Goal: Transaction & Acquisition: Purchase product/service

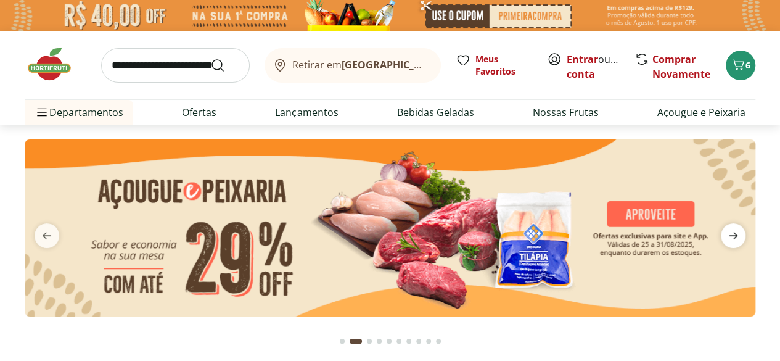
click at [739, 234] on icon "next" at bounding box center [733, 235] width 15 height 15
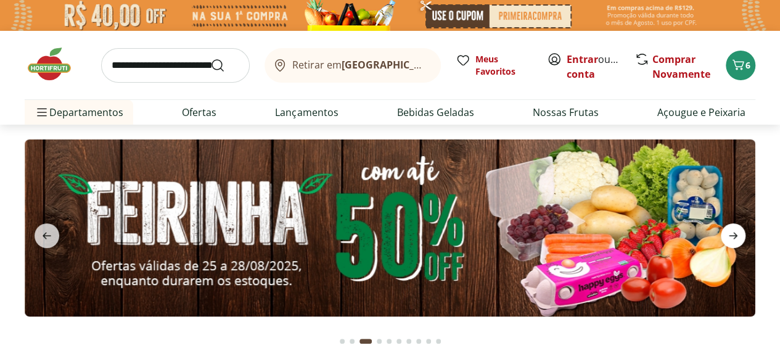
click at [739, 234] on icon "next" at bounding box center [733, 235] width 15 height 15
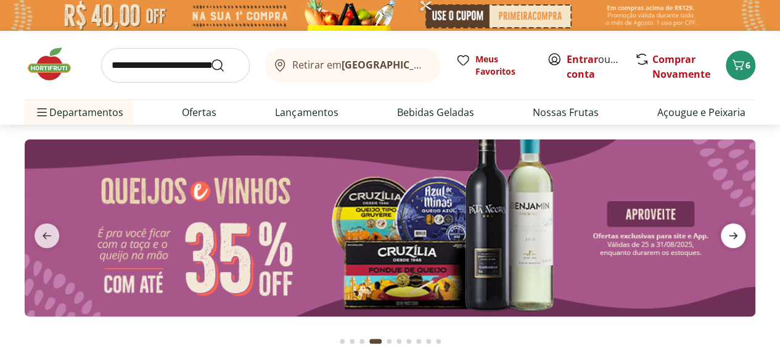
click at [739, 234] on icon "next" at bounding box center [733, 235] width 15 height 15
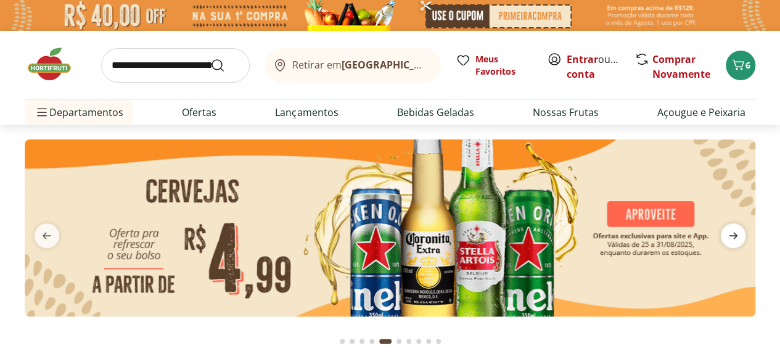
click at [739, 234] on icon "next" at bounding box center [733, 235] width 15 height 15
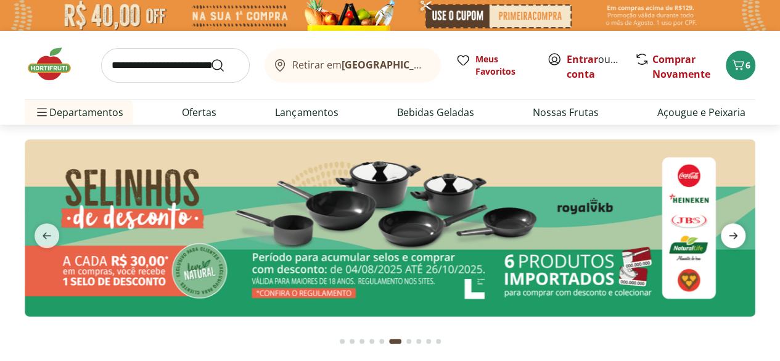
click at [739, 234] on icon "next" at bounding box center [733, 235] width 15 height 15
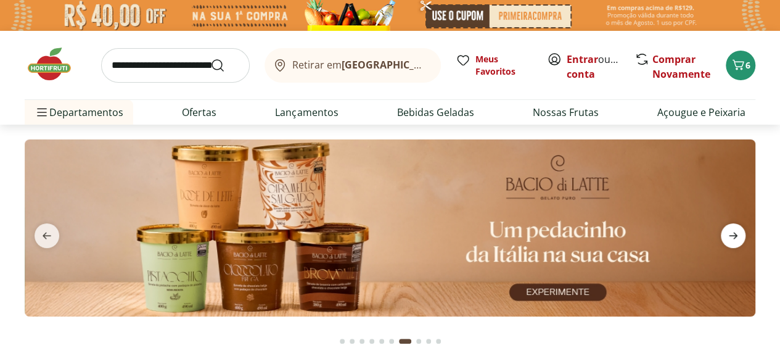
click at [739, 234] on icon "next" at bounding box center [733, 235] width 15 height 15
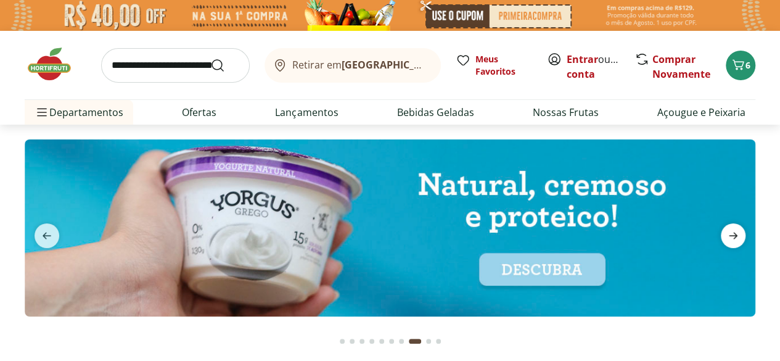
click at [739, 234] on icon "next" at bounding box center [733, 235] width 15 height 15
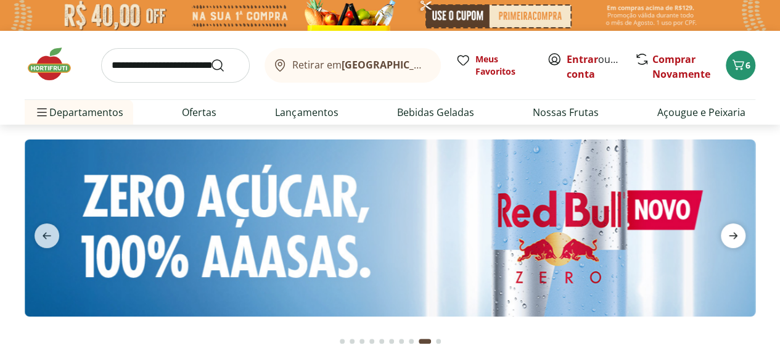
click at [739, 234] on icon "next" at bounding box center [733, 235] width 15 height 15
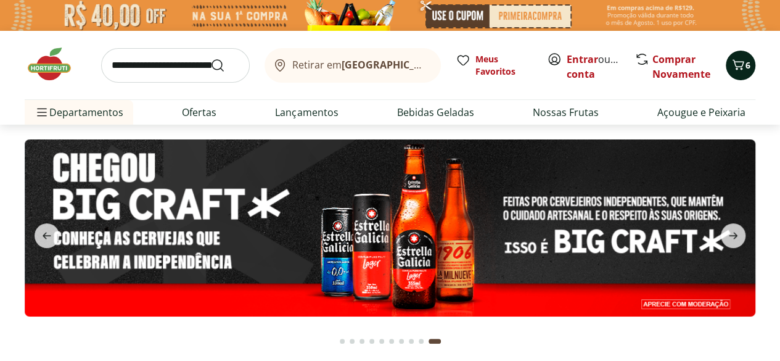
click at [749, 69] on span "6" at bounding box center [747, 65] width 5 height 12
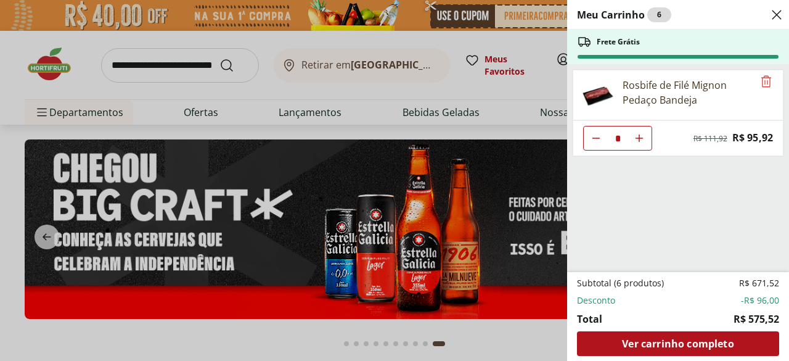
click at [639, 137] on use "Aumentar Quantidade" at bounding box center [639, 138] width 10 height 10
type input "*"
click at [641, 137] on use "Aumentar Quantidade" at bounding box center [639, 138] width 10 height 10
type input "*"
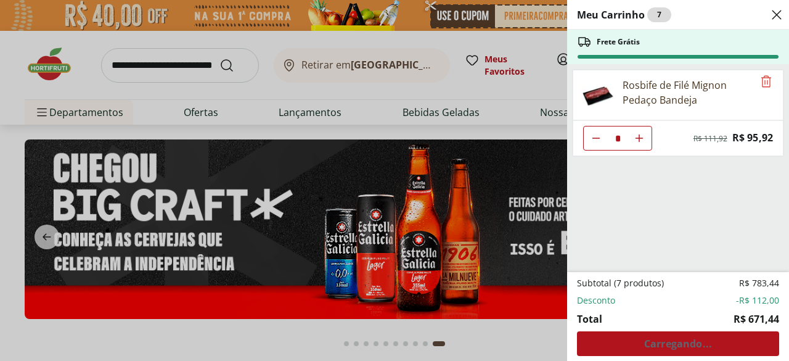
type input "*"
click at [639, 137] on use "Aumentar Quantidade" at bounding box center [639, 138] width 10 height 10
type input "*"
click at [641, 137] on use "Aumentar Quantidade" at bounding box center [639, 138] width 10 height 10
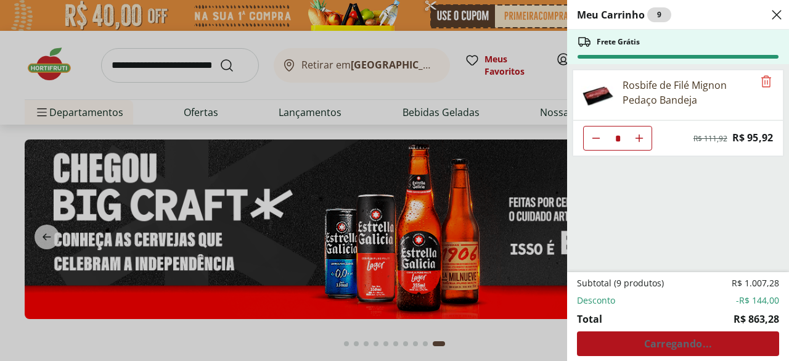
type input "**"
click at [509, 136] on div "Meu Carrinho 10 Frete Grátis Rosbife de Filé Mignon Pedaço Bandeja ** Original …" at bounding box center [394, 180] width 789 height 361
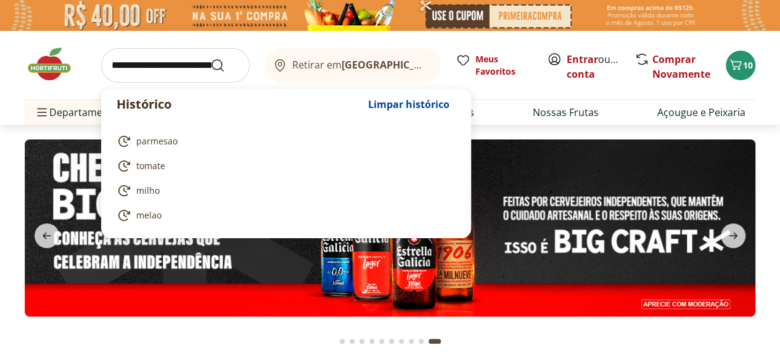
click at [146, 64] on input "search" at bounding box center [175, 65] width 149 height 35
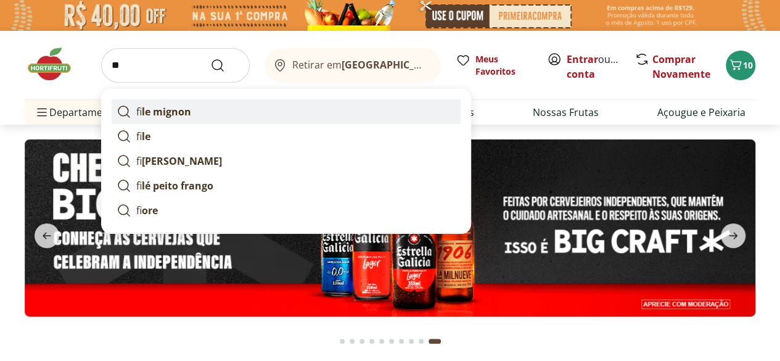
click at [160, 116] on strong "le mignon" at bounding box center [166, 112] width 49 height 14
type input "**********"
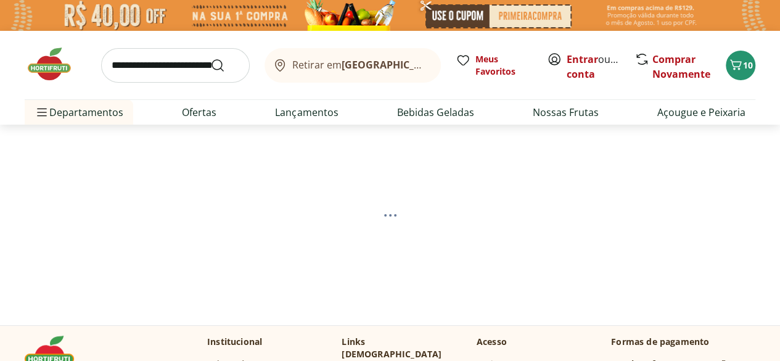
select select "**********"
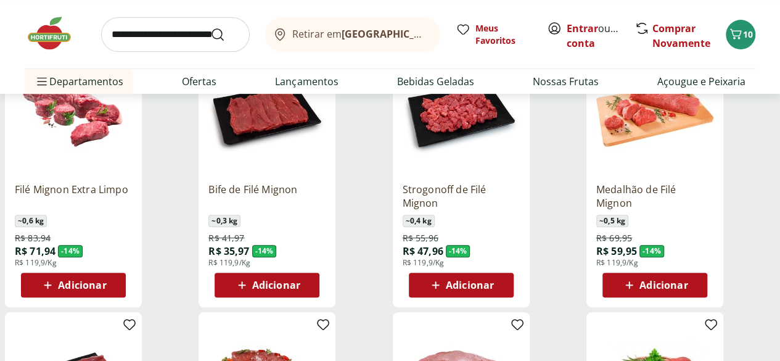
scroll to position [217, 0]
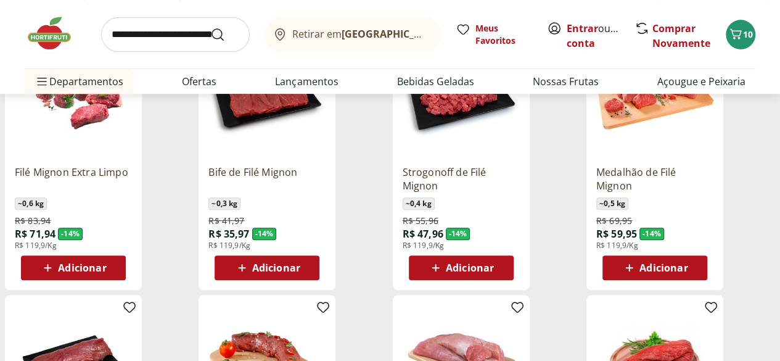
click at [319, 276] on button "Adicionar" at bounding box center [267, 267] width 105 height 25
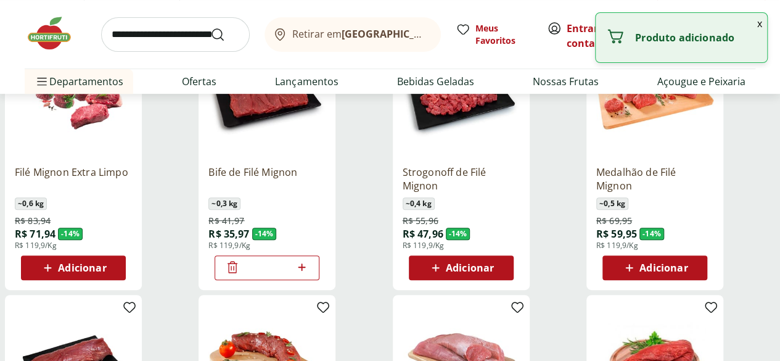
click at [310, 274] on icon at bounding box center [301, 267] width 15 height 15
click at [305, 271] on icon at bounding box center [301, 266] width 7 height 7
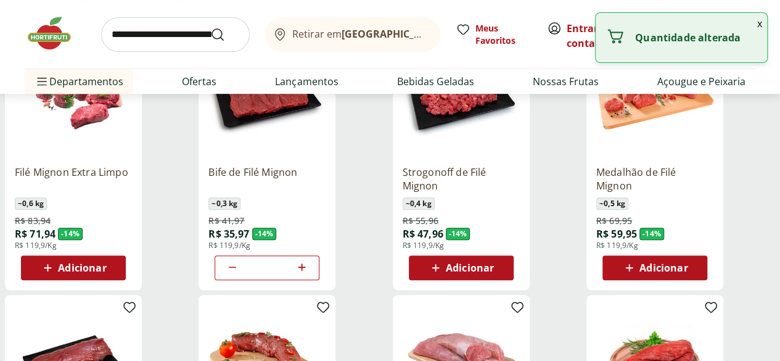
type input "*"
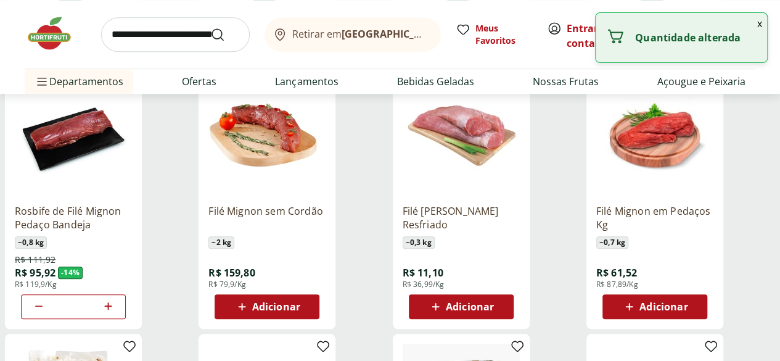
scroll to position [465, 0]
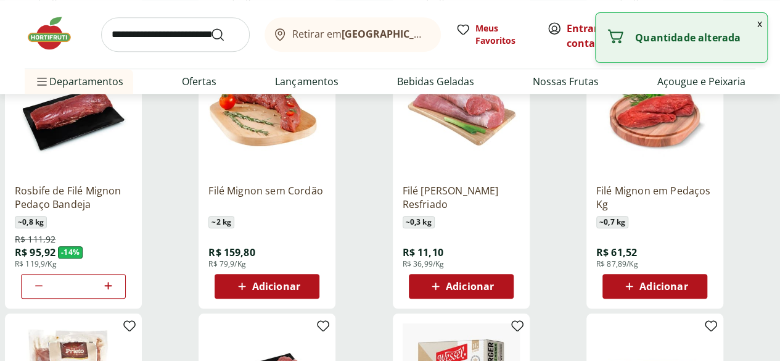
click at [43, 286] on icon at bounding box center [38, 285] width 7 height 1
click at [46, 290] on icon at bounding box center [38, 285] width 15 height 15
type input "*"
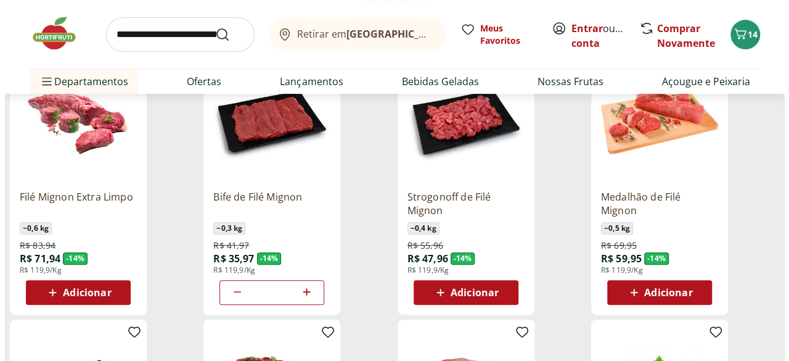
scroll to position [195, 0]
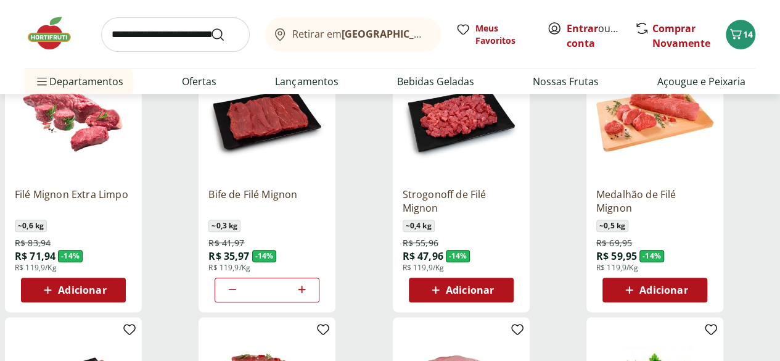
click at [688, 290] on span "Adicionar" at bounding box center [663, 290] width 48 height 10
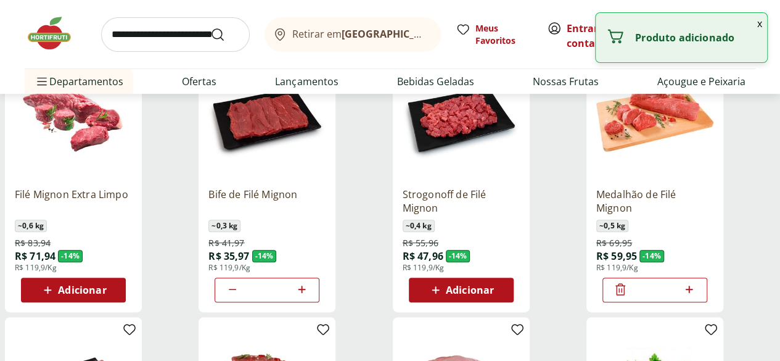
click at [693, 293] on icon at bounding box center [689, 288] width 7 height 7
click at [697, 290] on icon at bounding box center [688, 289] width 15 height 15
click at [693, 293] on icon at bounding box center [689, 288] width 7 height 7
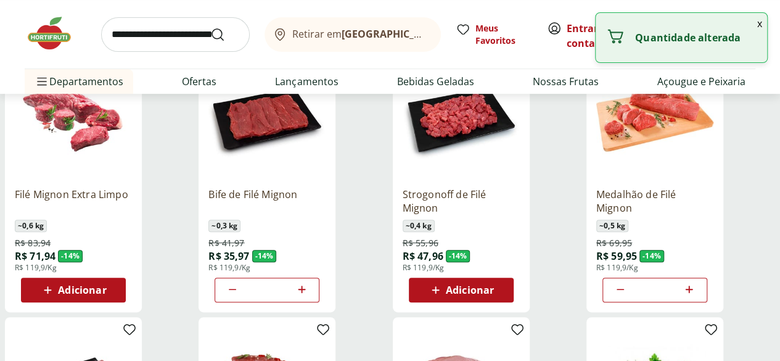
click at [693, 293] on icon at bounding box center [689, 288] width 7 height 7
click at [697, 295] on icon at bounding box center [688, 289] width 15 height 15
click at [697, 296] on icon at bounding box center [688, 289] width 15 height 15
click at [697, 295] on icon at bounding box center [688, 289] width 15 height 15
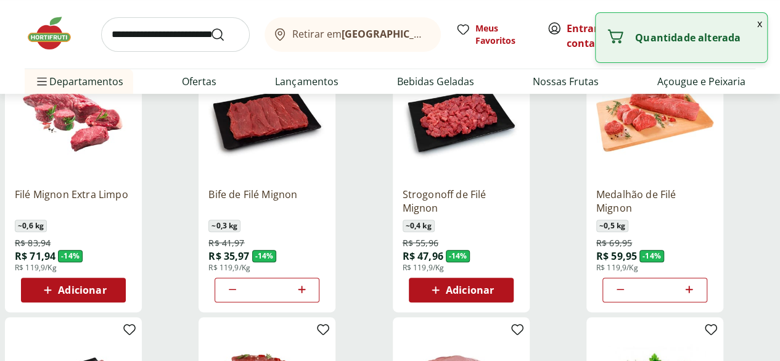
click at [697, 295] on icon at bounding box center [688, 289] width 15 height 15
type input "**"
click at [761, 27] on button "x" at bounding box center [759, 23] width 15 height 21
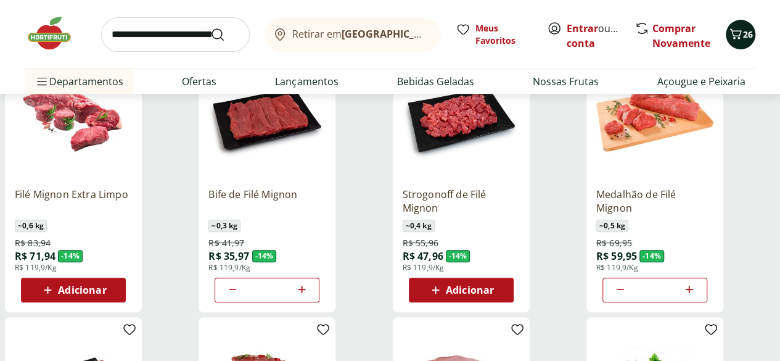
click at [743, 35] on span "26" at bounding box center [748, 34] width 10 height 12
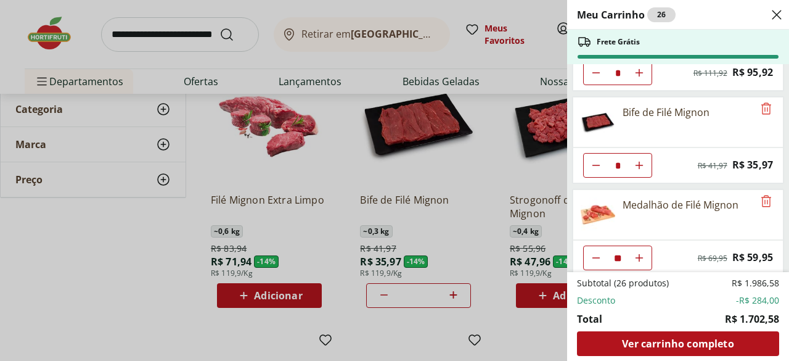
scroll to position [70, 0]
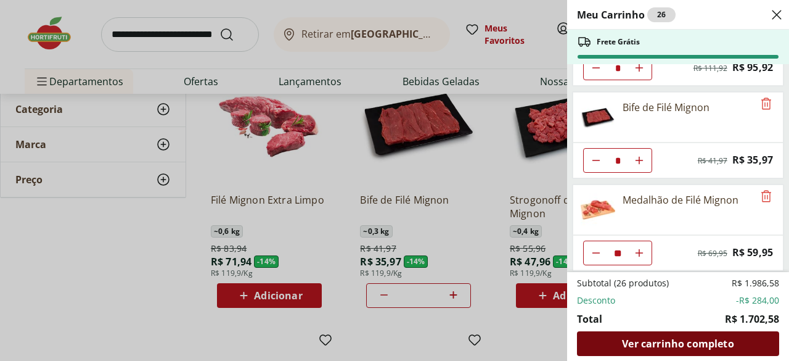
click at [679, 347] on span "Ver carrinho completo" at bounding box center [678, 344] width 112 height 10
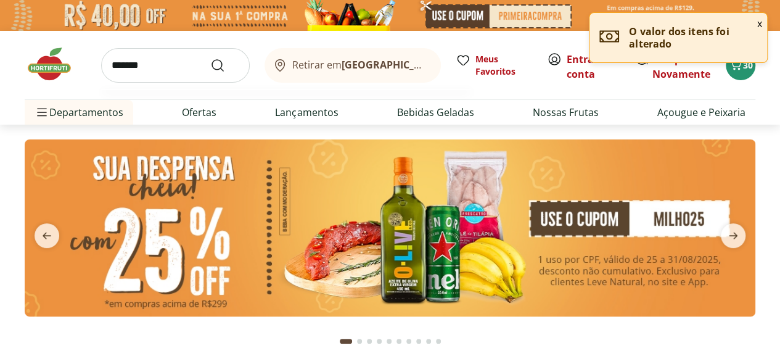
type input "*******"
click at [210, 58] on button "Submit Search" at bounding box center [225, 65] width 30 height 15
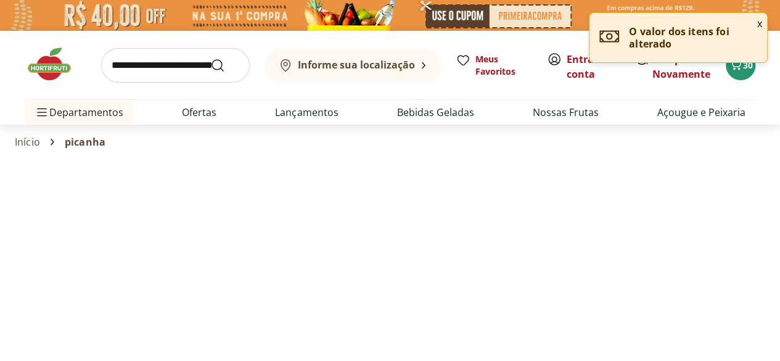
select select "**********"
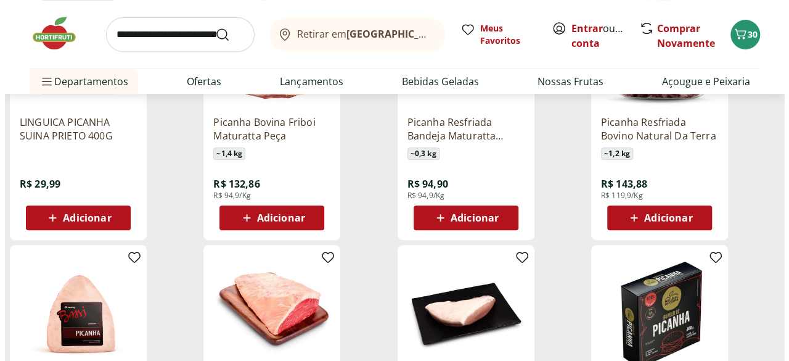
scroll to position [266, 0]
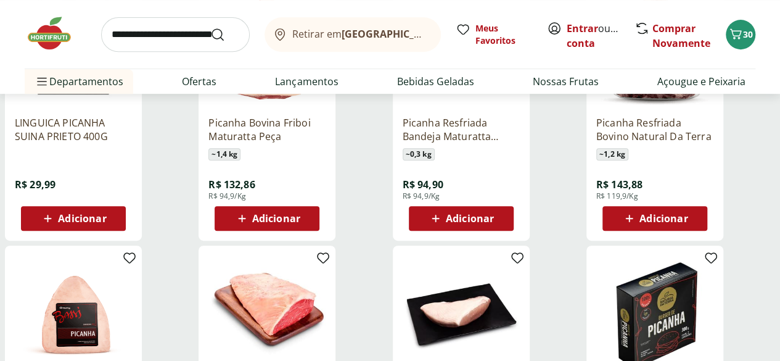
click at [310, 218] on div "Adicionar" at bounding box center [266, 218] width 85 height 22
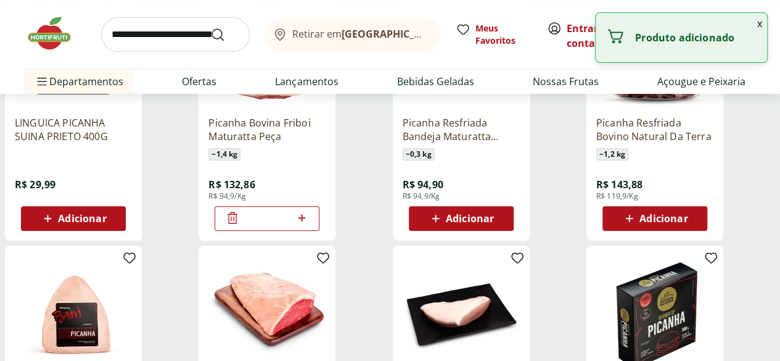
click at [760, 25] on button "x" at bounding box center [759, 23] width 15 height 21
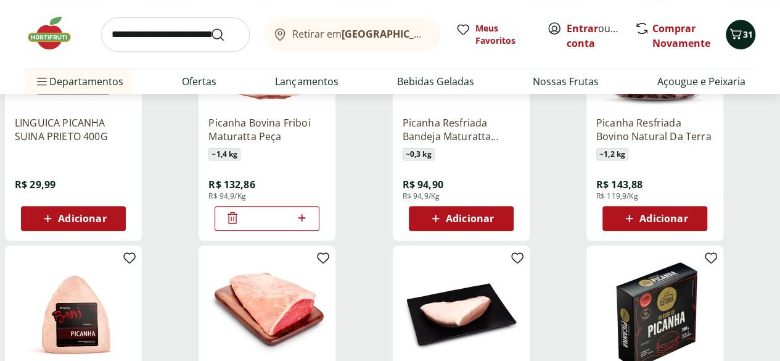
click at [741, 33] on icon "Carrinho" at bounding box center [735, 34] width 15 height 15
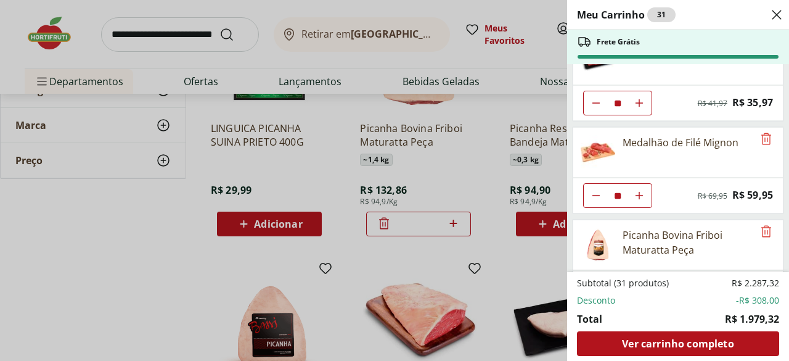
scroll to position [162, 0]
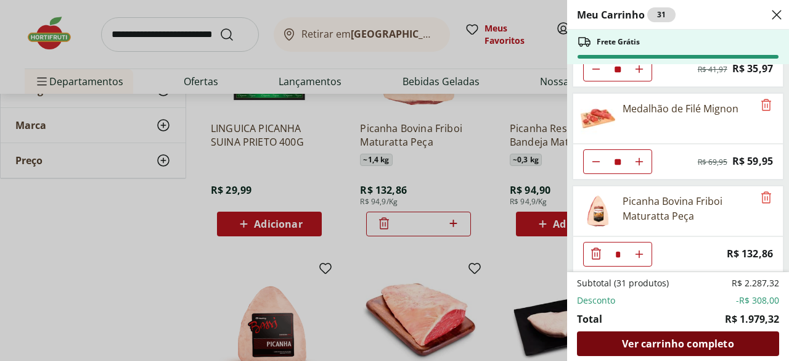
click at [683, 345] on span "Ver carrinho completo" at bounding box center [678, 344] width 112 height 10
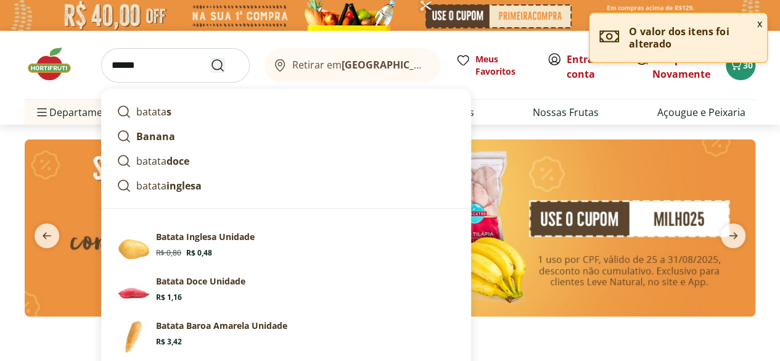
type input "******"
click at [224, 62] on button "Submit Search" at bounding box center [225, 65] width 30 height 15
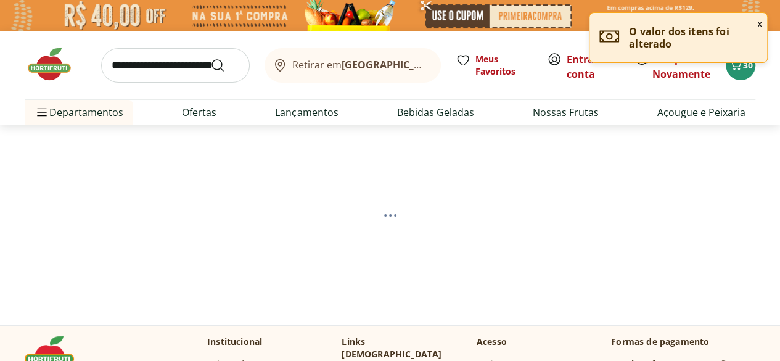
click at [759, 23] on button "x" at bounding box center [759, 23] width 15 height 21
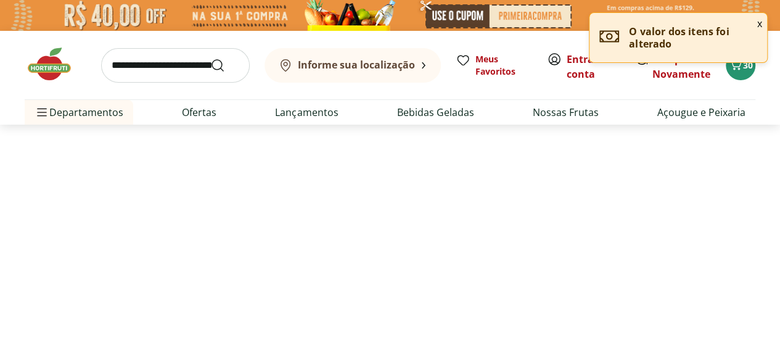
select select "**********"
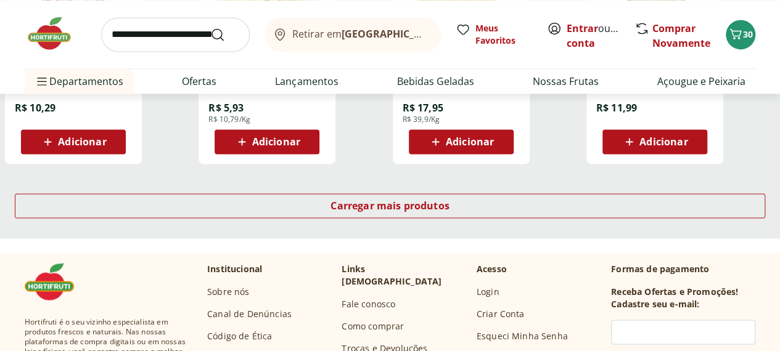
scroll to position [871, 0]
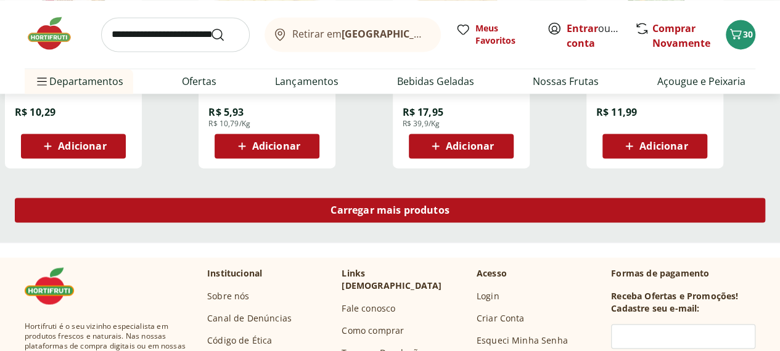
click at [519, 223] on div "Carregar mais produtos" at bounding box center [390, 210] width 750 height 25
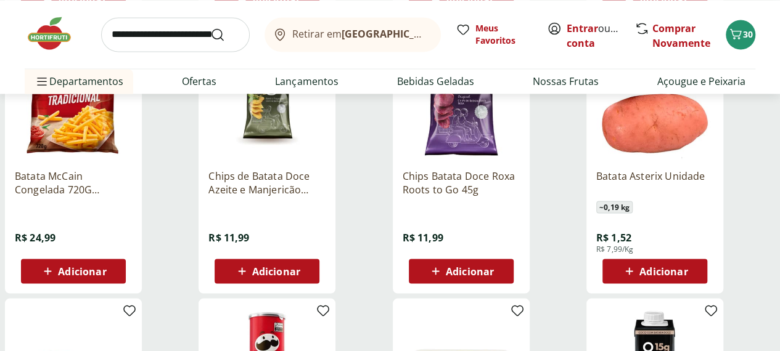
scroll to position [1025, 0]
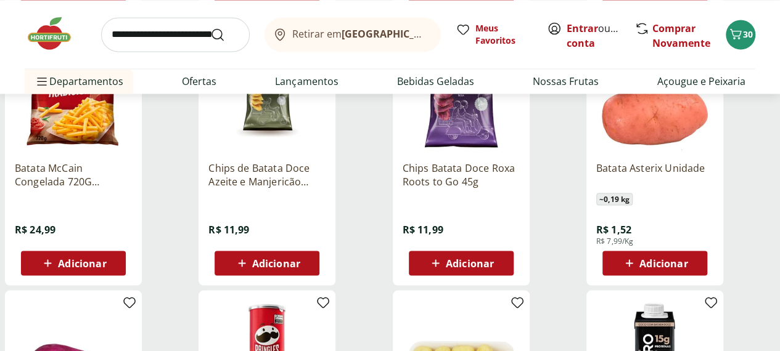
click at [697, 265] on div "Adicionar" at bounding box center [654, 263] width 85 height 22
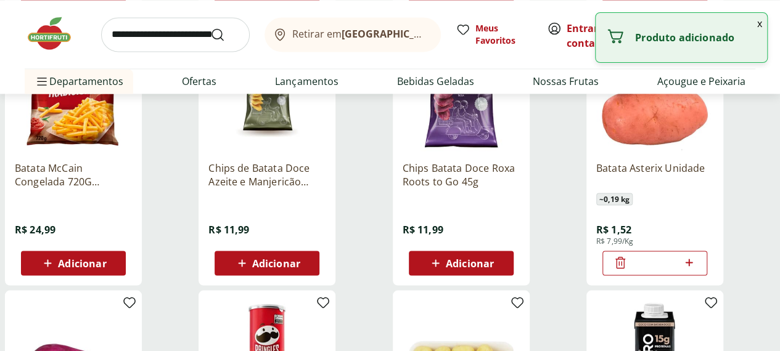
click at [693, 266] on icon at bounding box center [689, 262] width 7 height 7
click at [697, 266] on icon at bounding box center [688, 262] width 15 height 15
click at [693, 266] on icon at bounding box center [689, 262] width 7 height 7
click at [697, 268] on icon at bounding box center [688, 262] width 15 height 15
click at [697, 269] on icon at bounding box center [688, 262] width 15 height 15
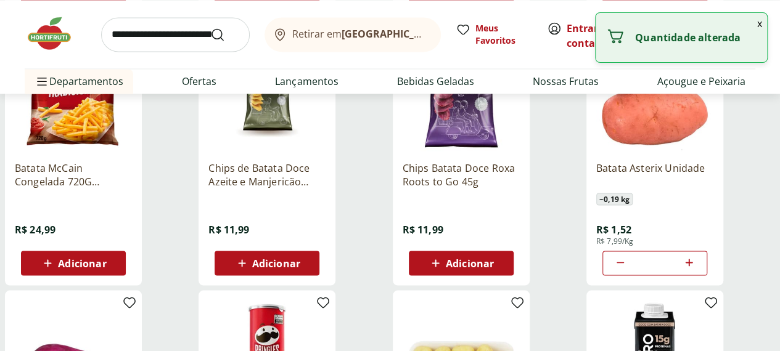
click at [697, 268] on icon at bounding box center [688, 262] width 15 height 15
click at [693, 266] on icon at bounding box center [689, 262] width 7 height 7
click at [697, 268] on icon at bounding box center [688, 262] width 15 height 15
click at [693, 266] on icon at bounding box center [689, 262] width 7 height 7
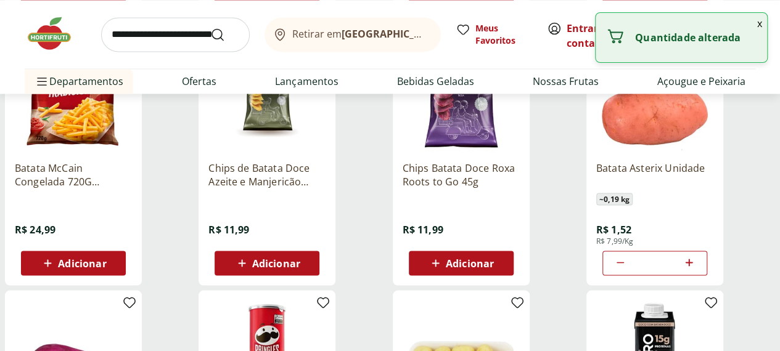
click at [693, 266] on icon at bounding box center [689, 262] width 7 height 7
click at [697, 268] on icon at bounding box center [688, 262] width 15 height 15
click at [693, 266] on icon at bounding box center [689, 262] width 7 height 7
click at [697, 266] on icon at bounding box center [688, 262] width 15 height 15
click at [693, 266] on icon at bounding box center [689, 262] width 7 height 7
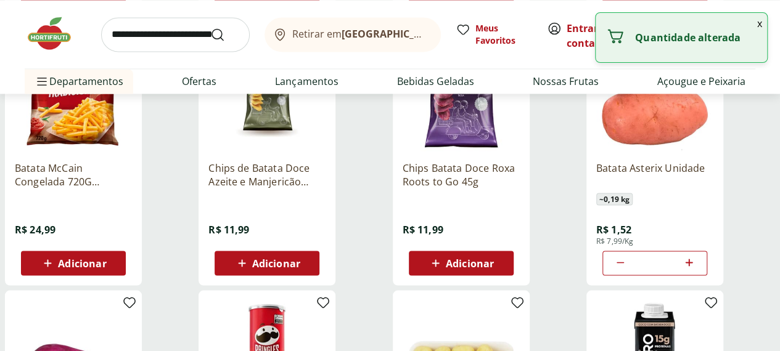
click at [697, 268] on icon at bounding box center [688, 262] width 15 height 15
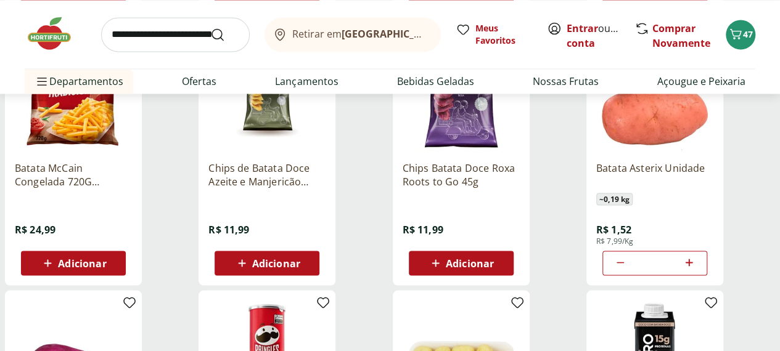
click at [697, 270] on icon at bounding box center [688, 262] width 15 height 15
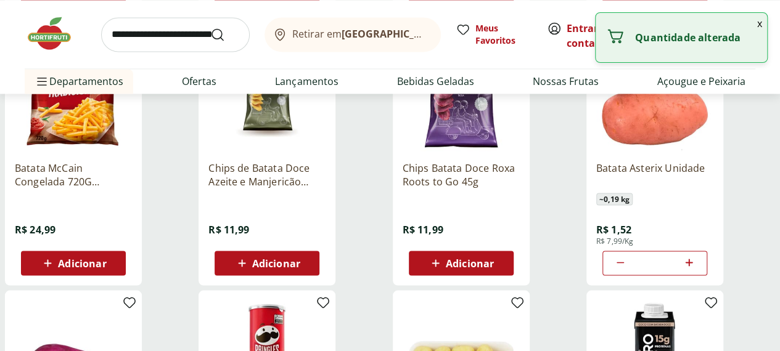
click at [697, 267] on icon at bounding box center [688, 262] width 15 height 15
click at [693, 266] on icon at bounding box center [689, 262] width 7 height 7
click at [697, 268] on icon at bounding box center [688, 262] width 15 height 15
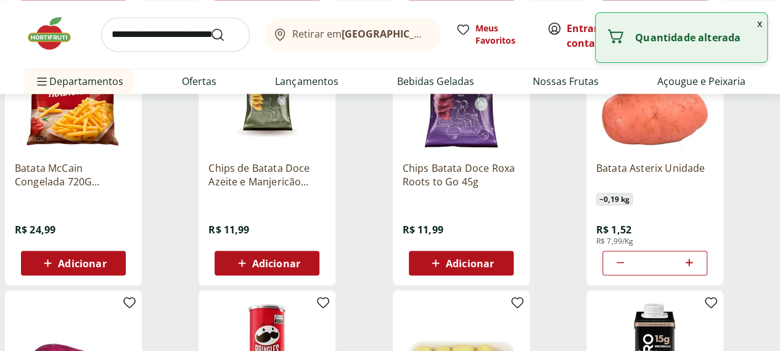
click at [697, 268] on icon at bounding box center [688, 262] width 15 height 15
click at [693, 266] on icon at bounding box center [689, 262] width 7 height 7
click at [697, 268] on icon at bounding box center [688, 262] width 15 height 15
click at [693, 266] on icon at bounding box center [689, 262] width 7 height 7
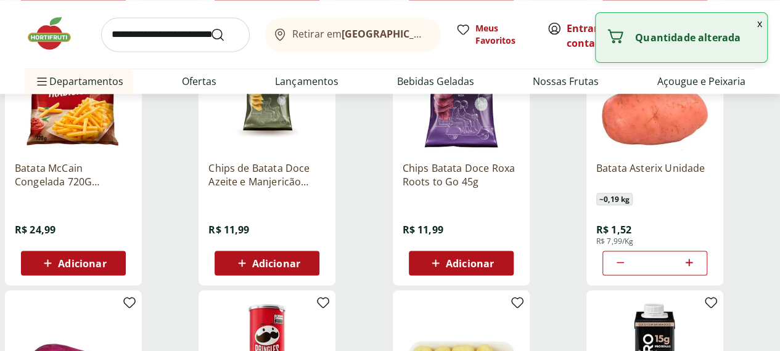
click at [693, 266] on icon at bounding box center [689, 262] width 7 height 7
click at [697, 266] on icon at bounding box center [688, 262] width 15 height 15
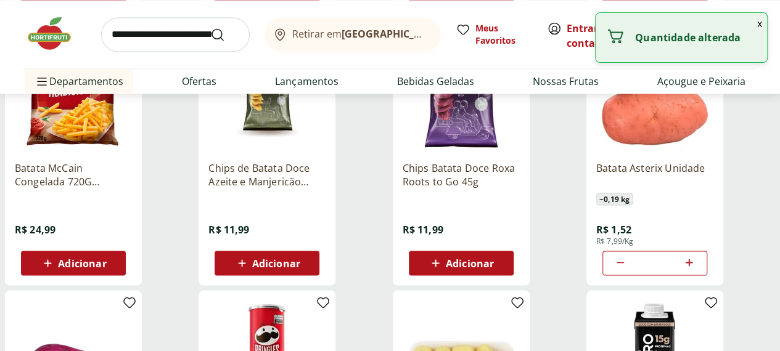
click at [697, 266] on icon at bounding box center [688, 262] width 15 height 15
click at [693, 266] on icon at bounding box center [689, 262] width 7 height 7
click at [697, 266] on icon at bounding box center [688, 262] width 15 height 15
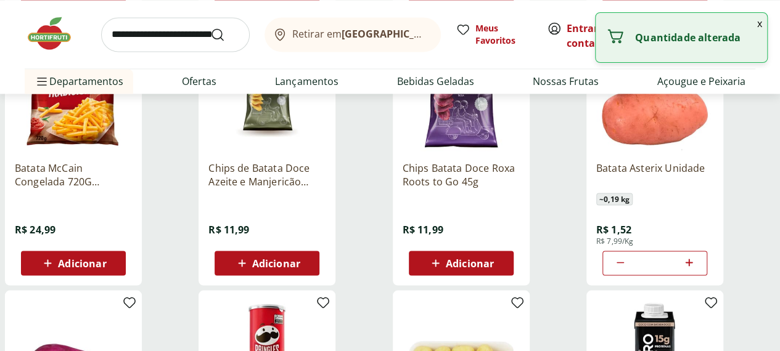
click at [697, 266] on icon at bounding box center [688, 262] width 15 height 15
click at [697, 268] on icon at bounding box center [688, 262] width 15 height 15
type input "**"
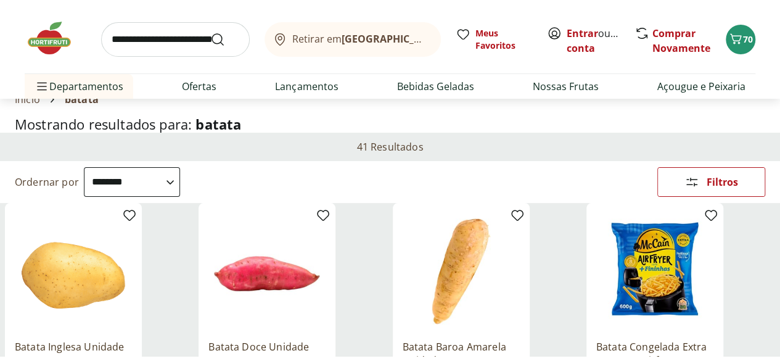
scroll to position [0, 0]
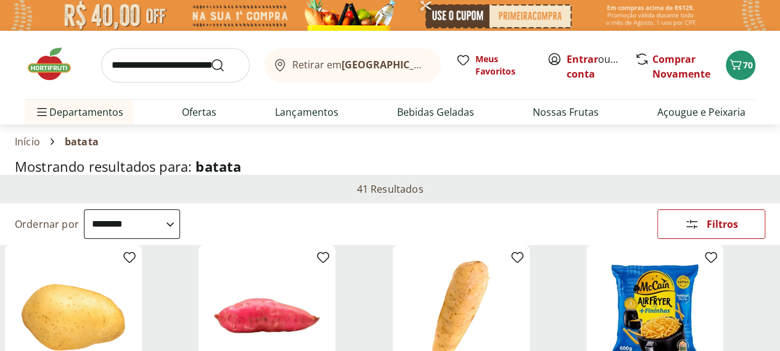
click at [149, 67] on input "search" at bounding box center [175, 65] width 149 height 35
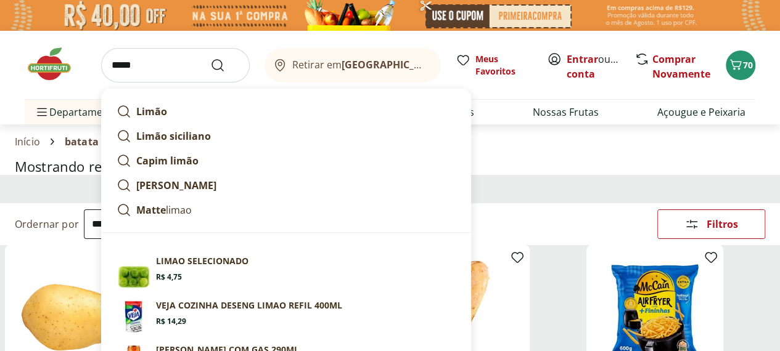
type input "*****"
click at [212, 71] on icon "Submit Search" at bounding box center [217, 65] width 15 height 15
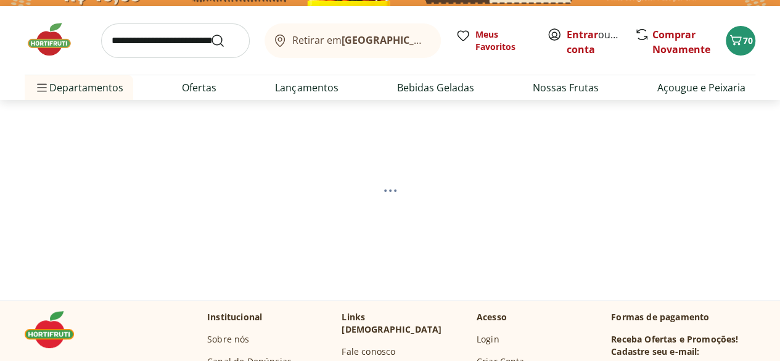
scroll to position [36, 0]
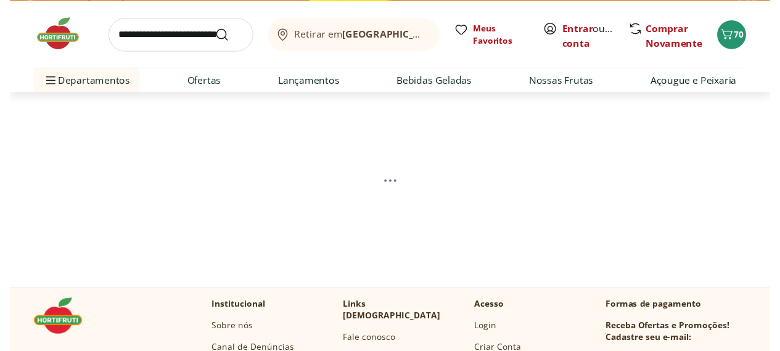
scroll to position [32, 0]
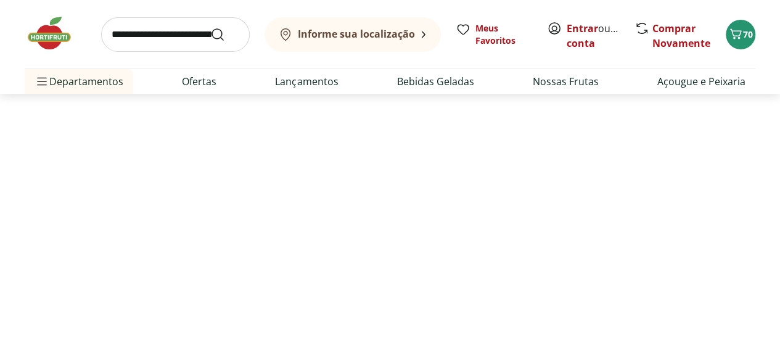
select select "**********"
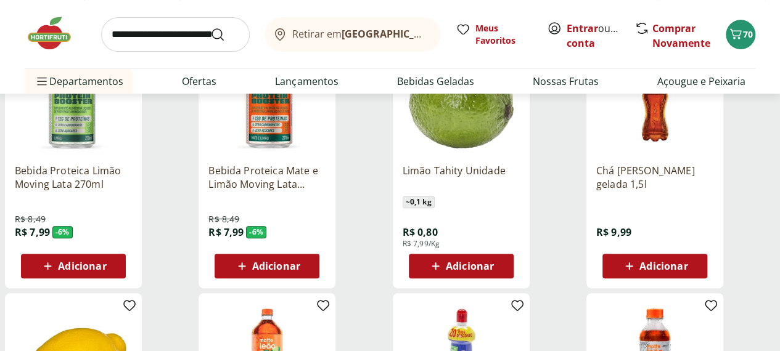
scroll to position [205, 0]
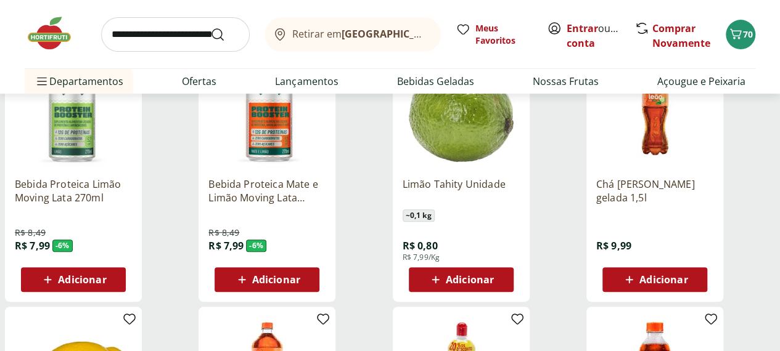
click at [514, 281] on button "Adicionar" at bounding box center [461, 280] width 105 height 25
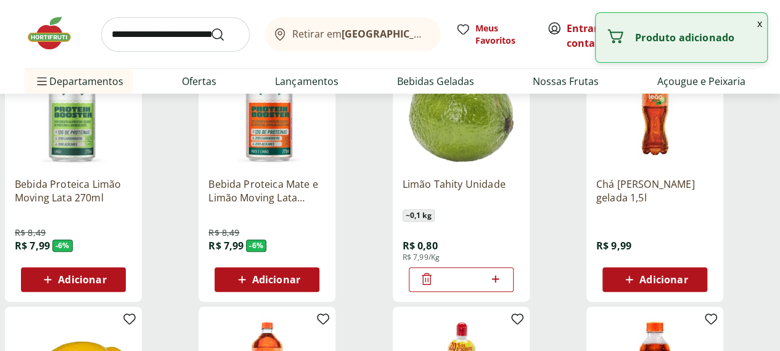
click at [503, 287] on icon at bounding box center [495, 279] width 15 height 15
click at [503, 284] on icon at bounding box center [495, 279] width 15 height 15
click at [499, 283] on icon at bounding box center [495, 279] width 7 height 7
click at [503, 286] on icon at bounding box center [495, 279] width 15 height 15
click at [503, 287] on icon at bounding box center [495, 279] width 15 height 15
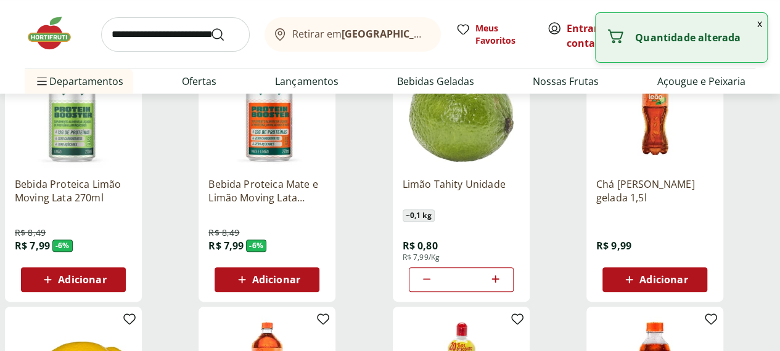
type input "*"
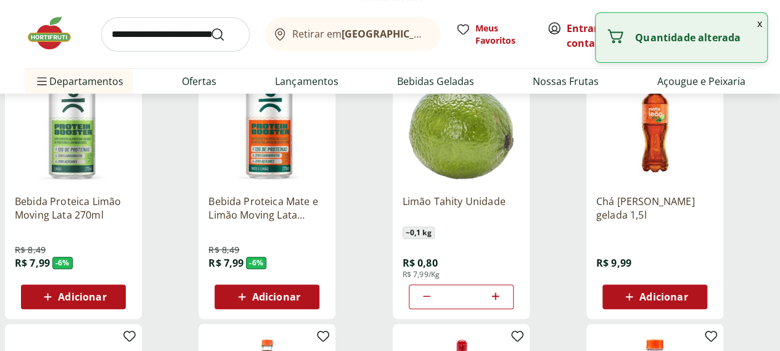
scroll to position [0, 0]
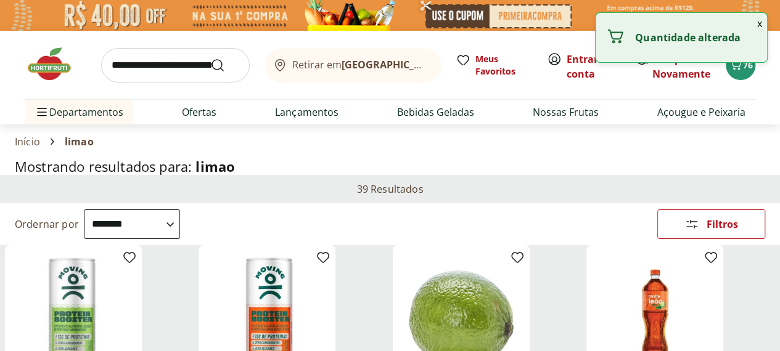
click at [161, 67] on input "search" at bounding box center [175, 65] width 149 height 35
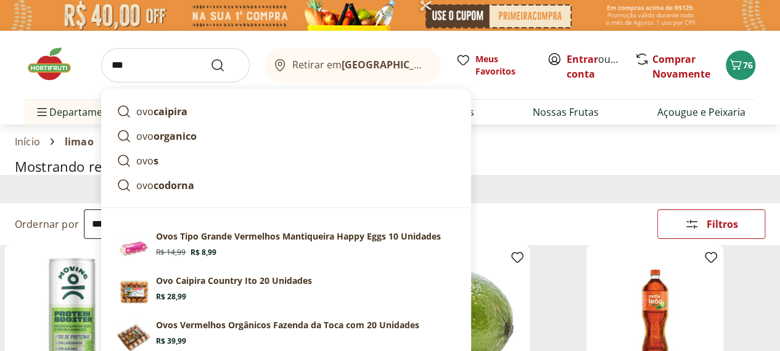
type input "***"
click at [210, 58] on button "Submit Search" at bounding box center [225, 65] width 30 height 15
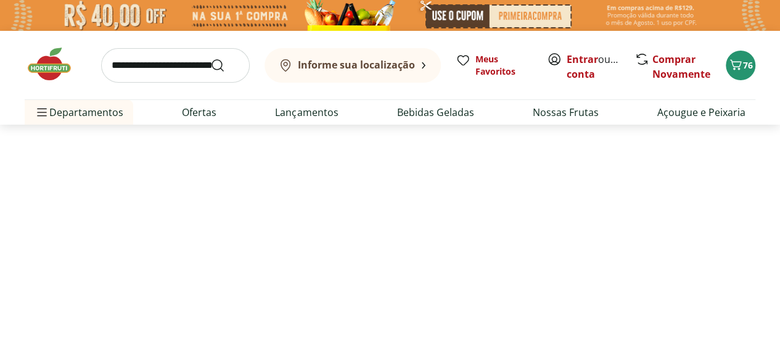
select select "**********"
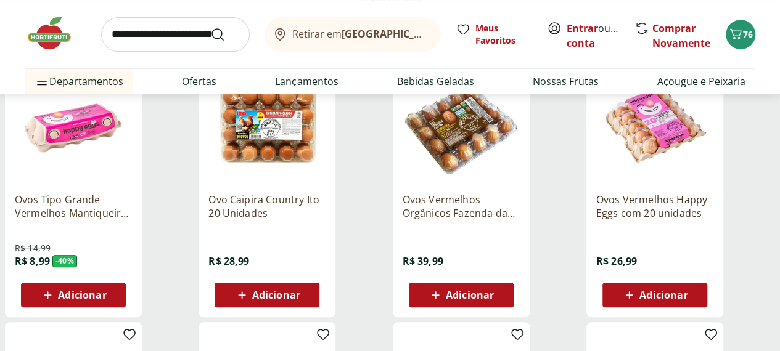
scroll to position [189, 0]
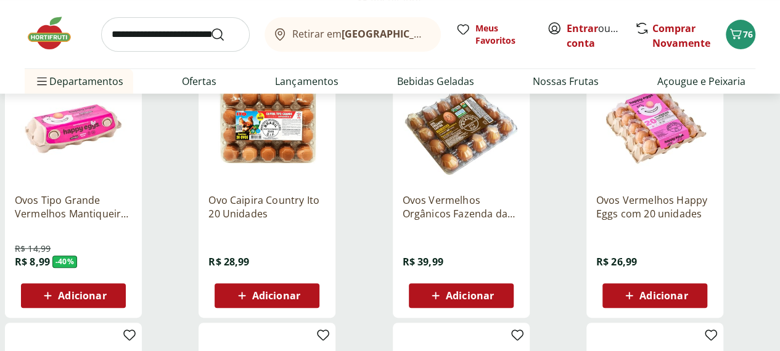
click at [106, 301] on span "Adicionar" at bounding box center [82, 296] width 48 height 10
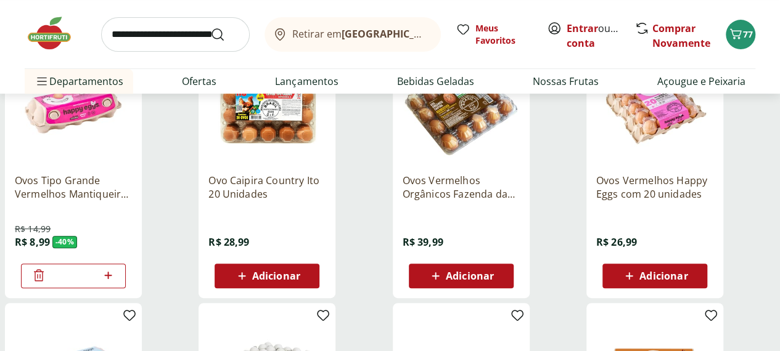
scroll to position [209, 0]
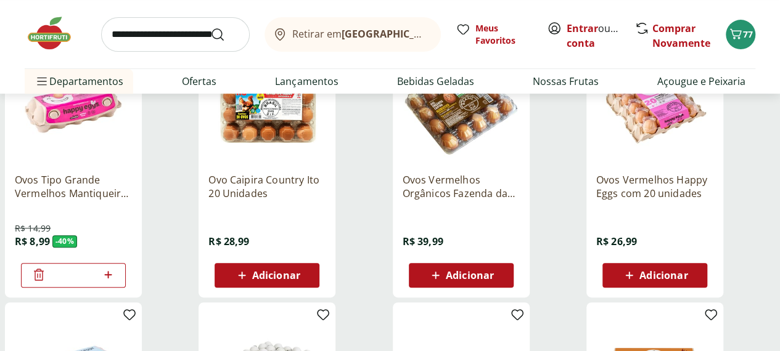
click at [112, 279] on icon at bounding box center [107, 274] width 7 height 7
type input "*"
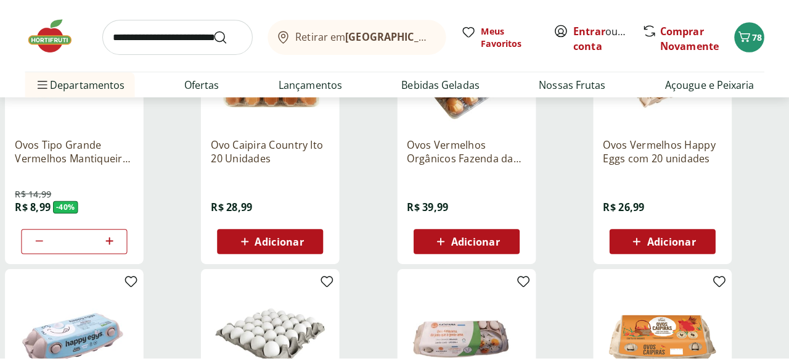
scroll to position [247, 0]
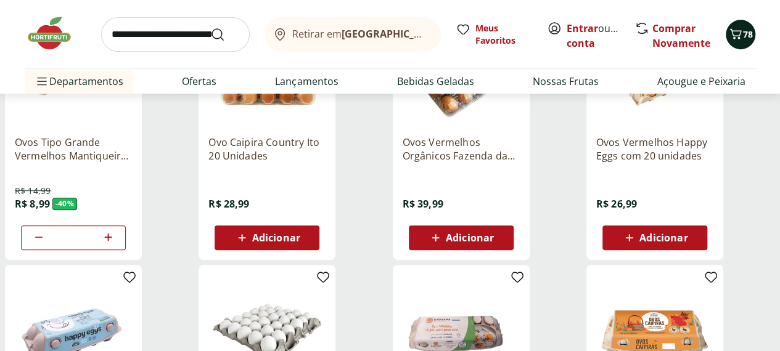
click at [734, 38] on icon "Carrinho" at bounding box center [735, 34] width 15 height 15
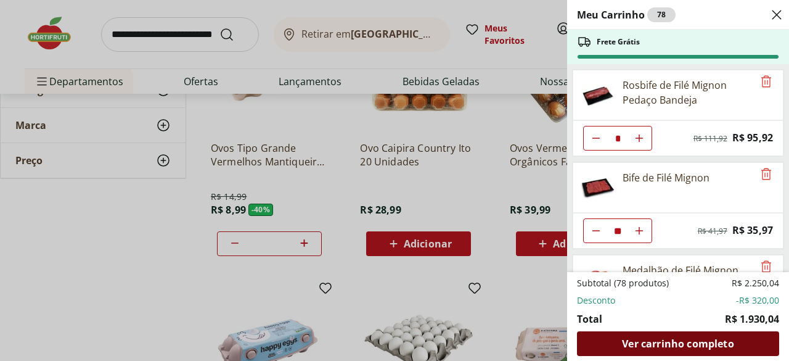
click at [688, 334] on div "Ver carrinho completo" at bounding box center [678, 343] width 202 height 25
